Goal: Information Seeking & Learning: Learn about a topic

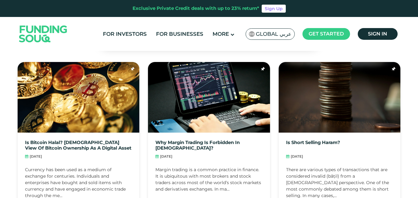
scroll to position [1568, 0]
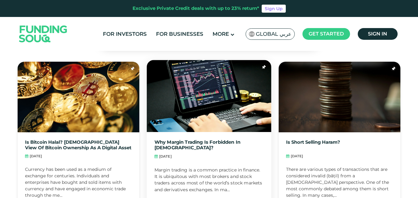
click at [227, 167] on div "Margin trading is a common practice in finance. It is ubiquitous with most brok…" at bounding box center [208, 182] width 109 height 31
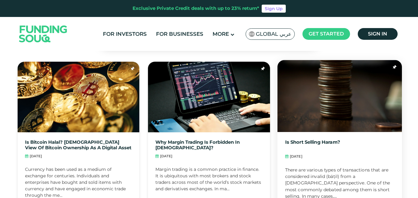
click at [326, 154] on div "[DATE]" at bounding box center [339, 156] width 109 height 5
